Goal: Use online tool/utility: Utilize a website feature to perform a specific function

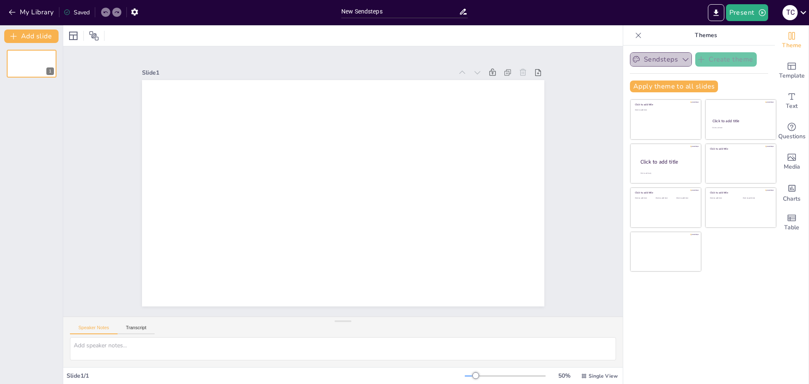
click at [653, 60] on button "Sendsteps" at bounding box center [661, 59] width 62 height 14
click at [752, 9] on button "Present" at bounding box center [747, 12] width 42 height 17
click at [757, 30] on li "Preview presentation" at bounding box center [760, 30] width 66 height 13
